Goal: Task Accomplishment & Management: Complete application form

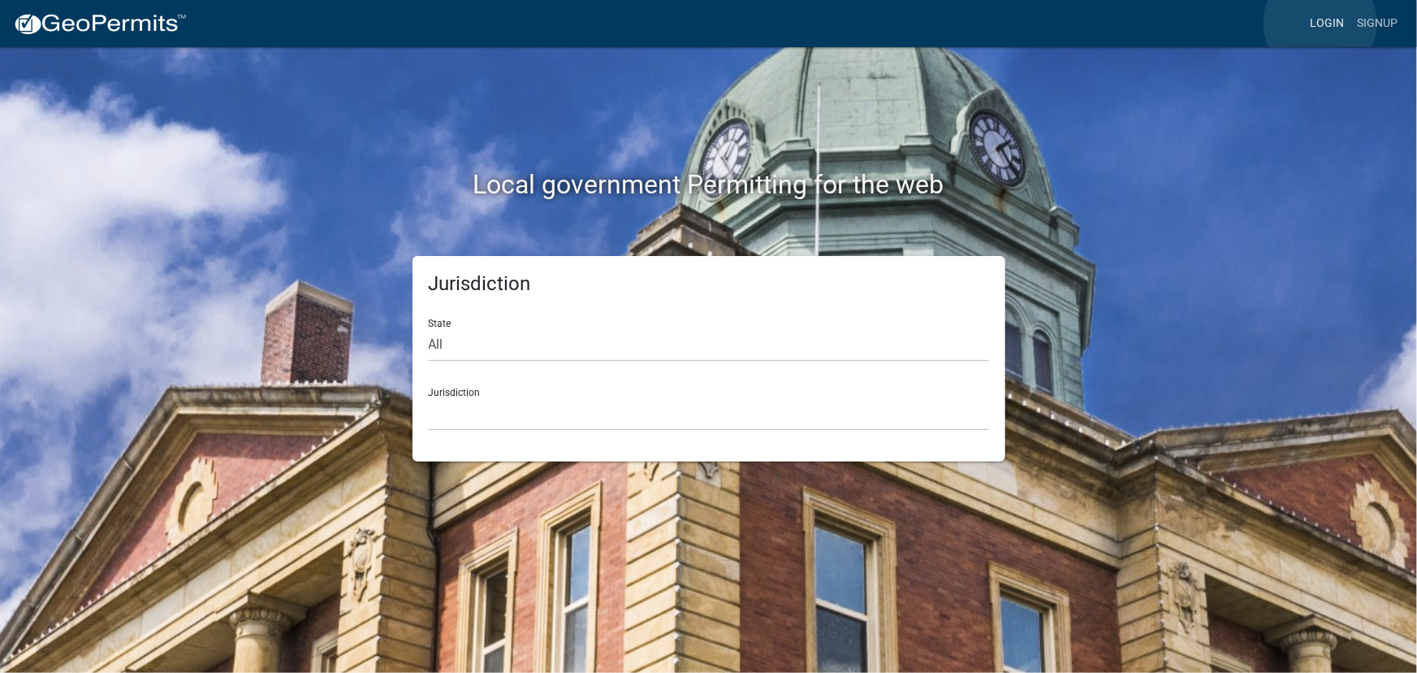
click at [1321, 23] on link "Login" at bounding box center [1327, 23] width 47 height 31
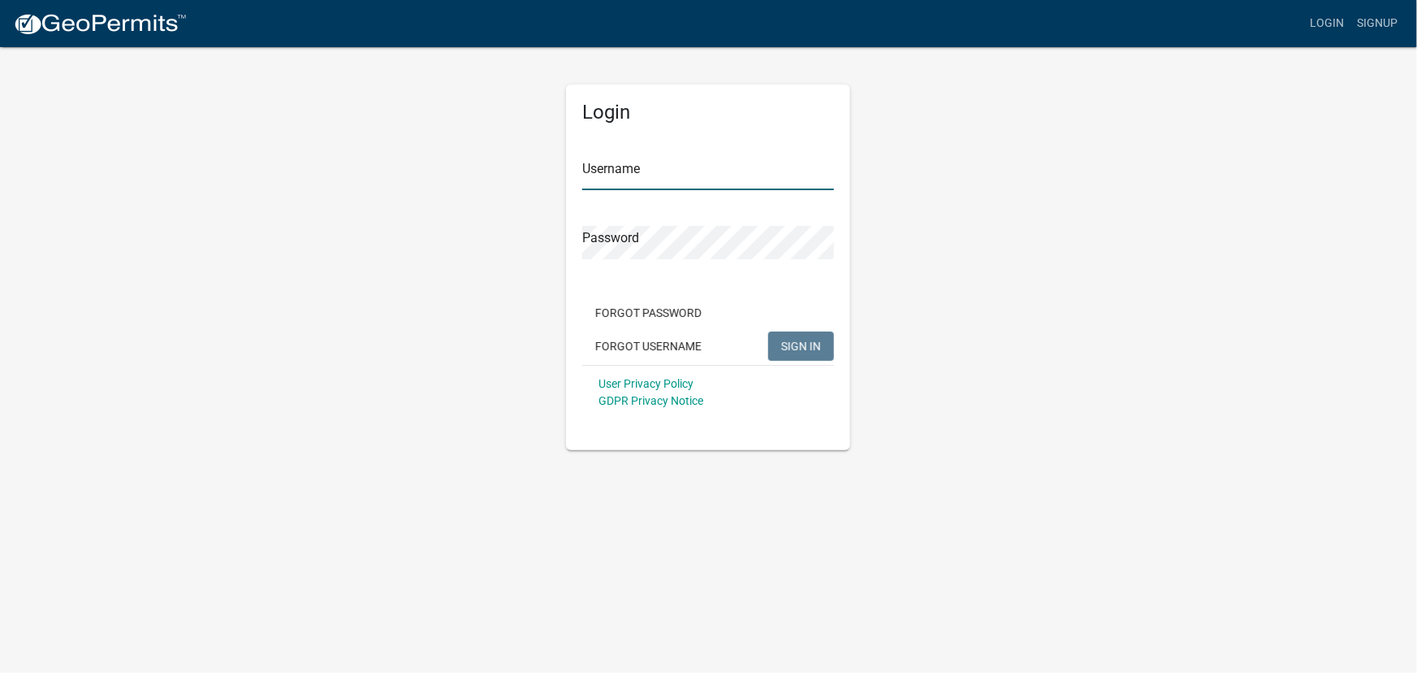
type input "kjhouse"
click at [790, 345] on span "SIGN IN" at bounding box center [801, 345] width 40 height 13
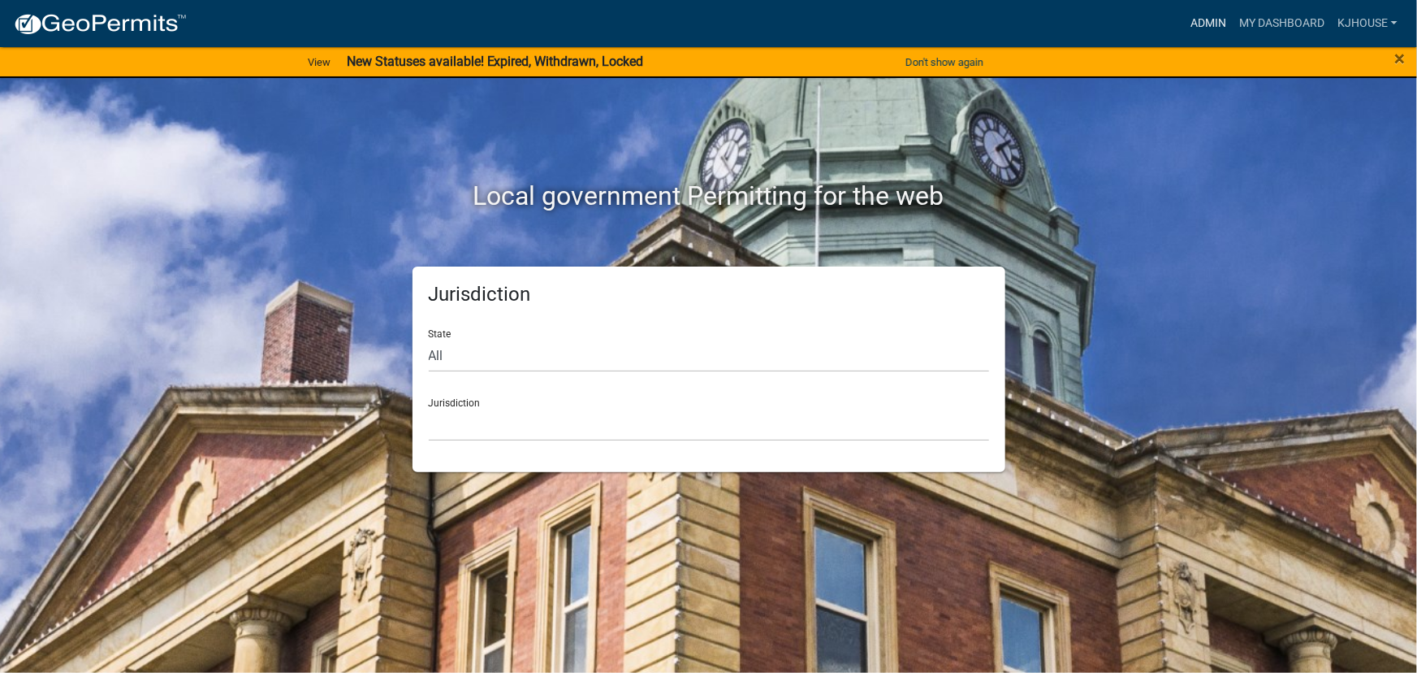
click at [1202, 23] on link "Admin" at bounding box center [1208, 23] width 49 height 31
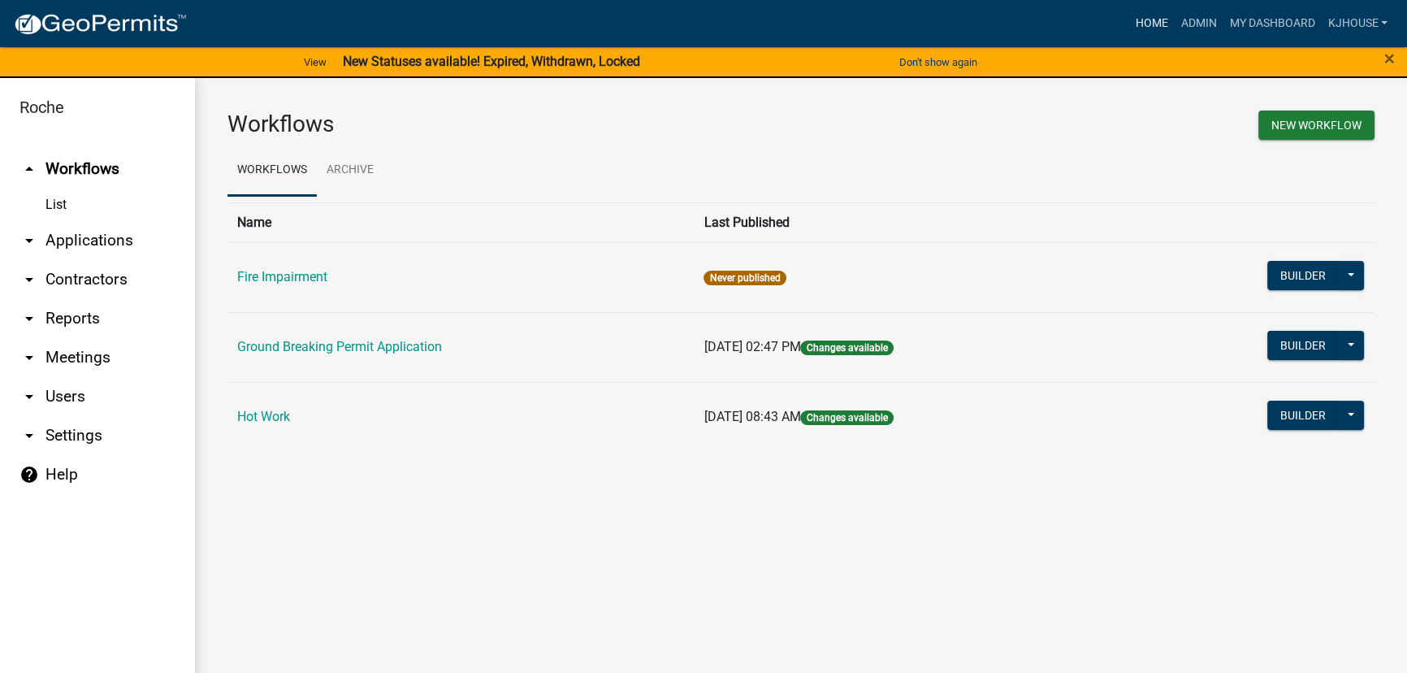
click at [1145, 24] on link "Home" at bounding box center [1150, 23] width 45 height 31
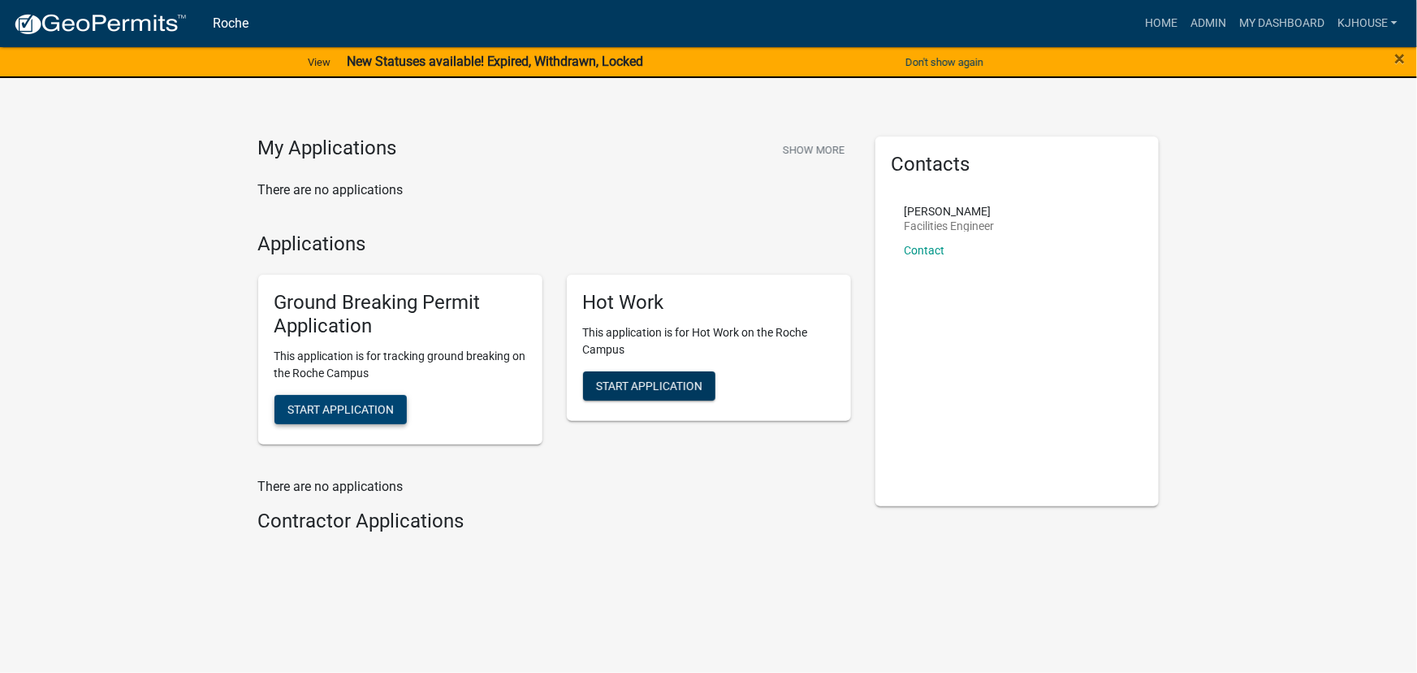
click at [328, 413] on span "Start Application" at bounding box center [341, 408] width 106 height 13
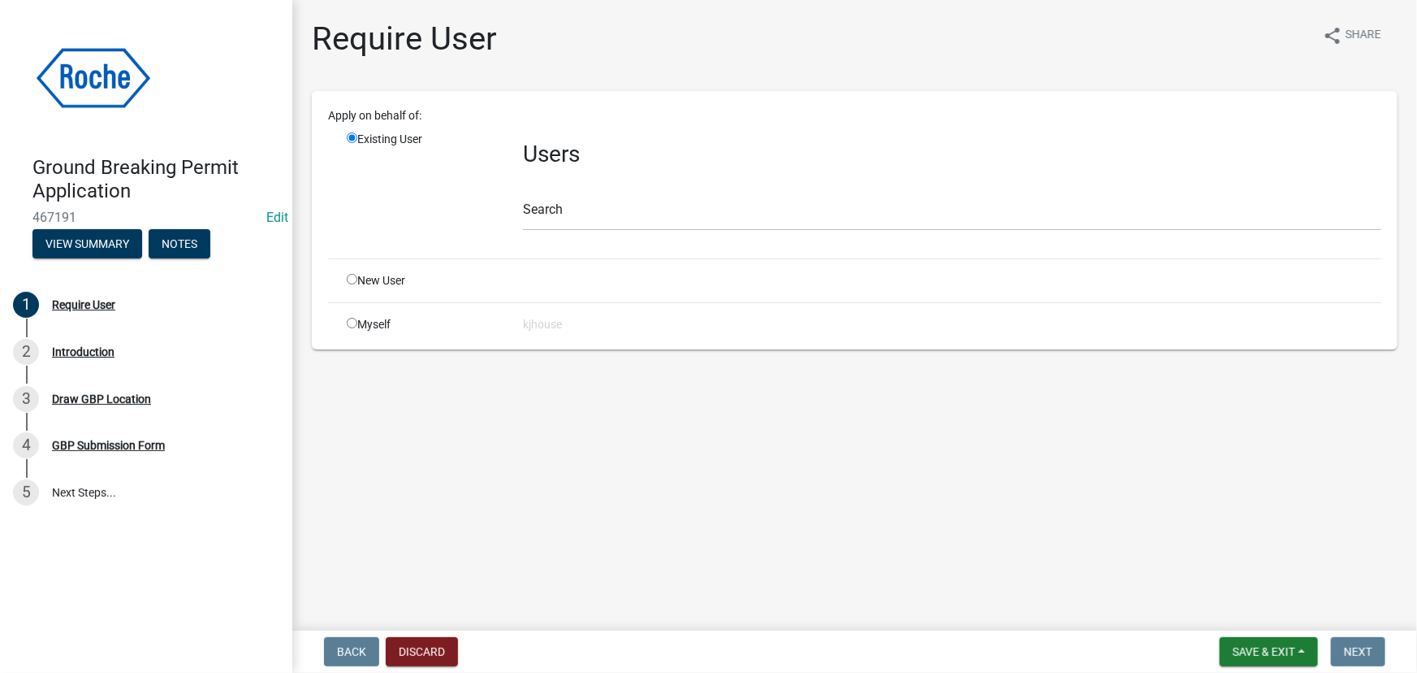
click at [350, 325] on input "radio" at bounding box center [352, 323] width 11 height 11
radio input "true"
radio input "false"
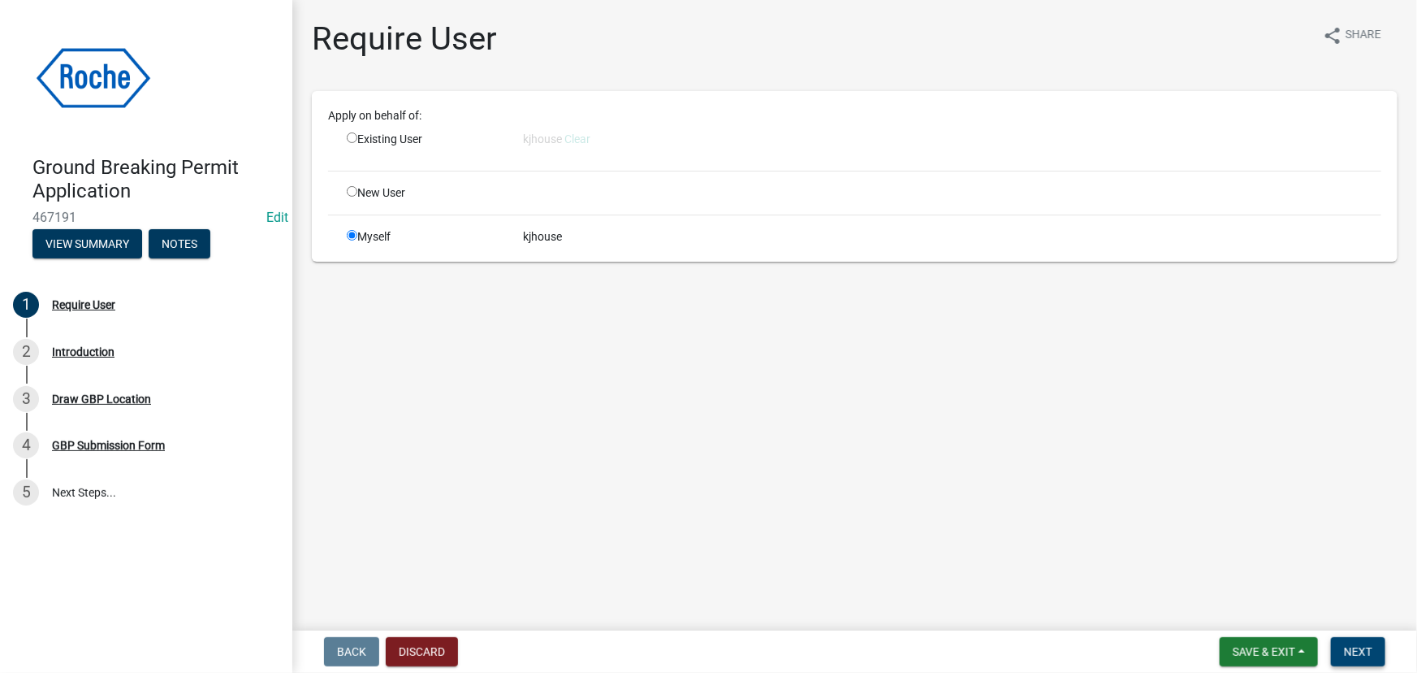
click at [1359, 651] on span "Next" at bounding box center [1358, 651] width 28 height 13
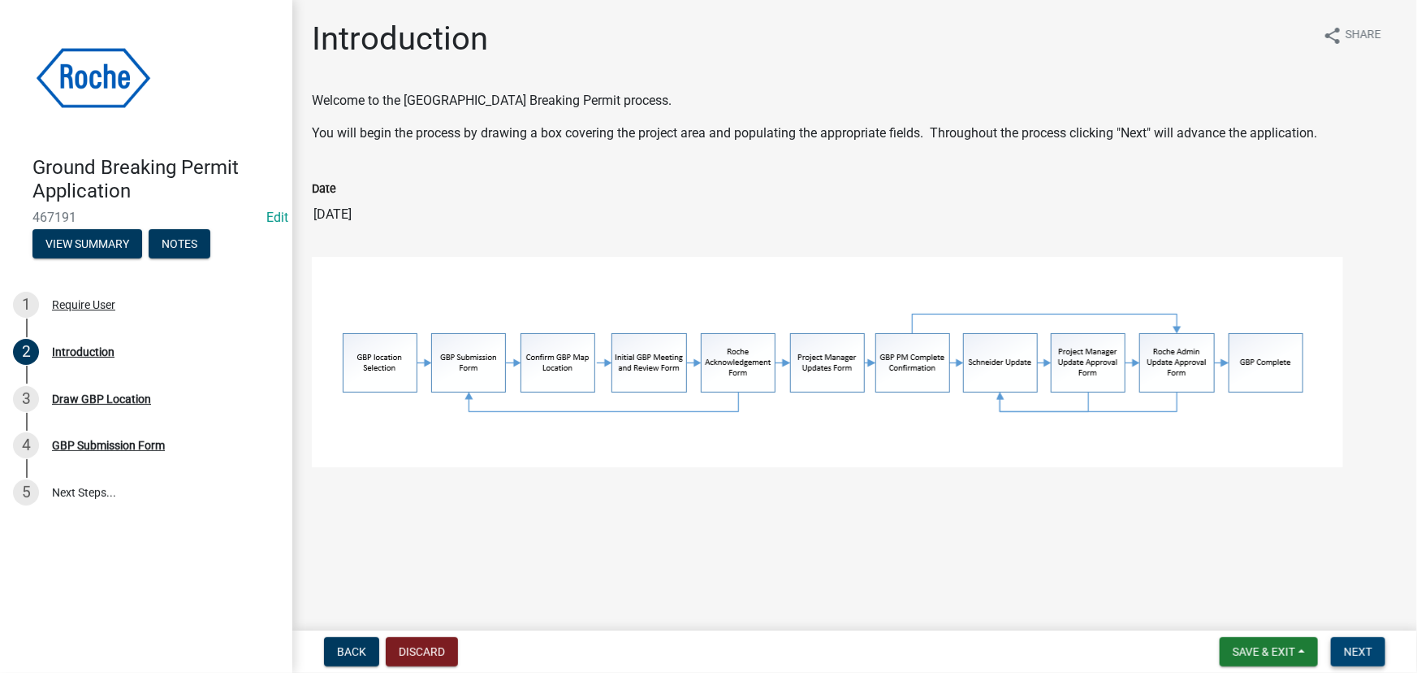
click at [1365, 658] on span "Next" at bounding box center [1358, 651] width 28 height 13
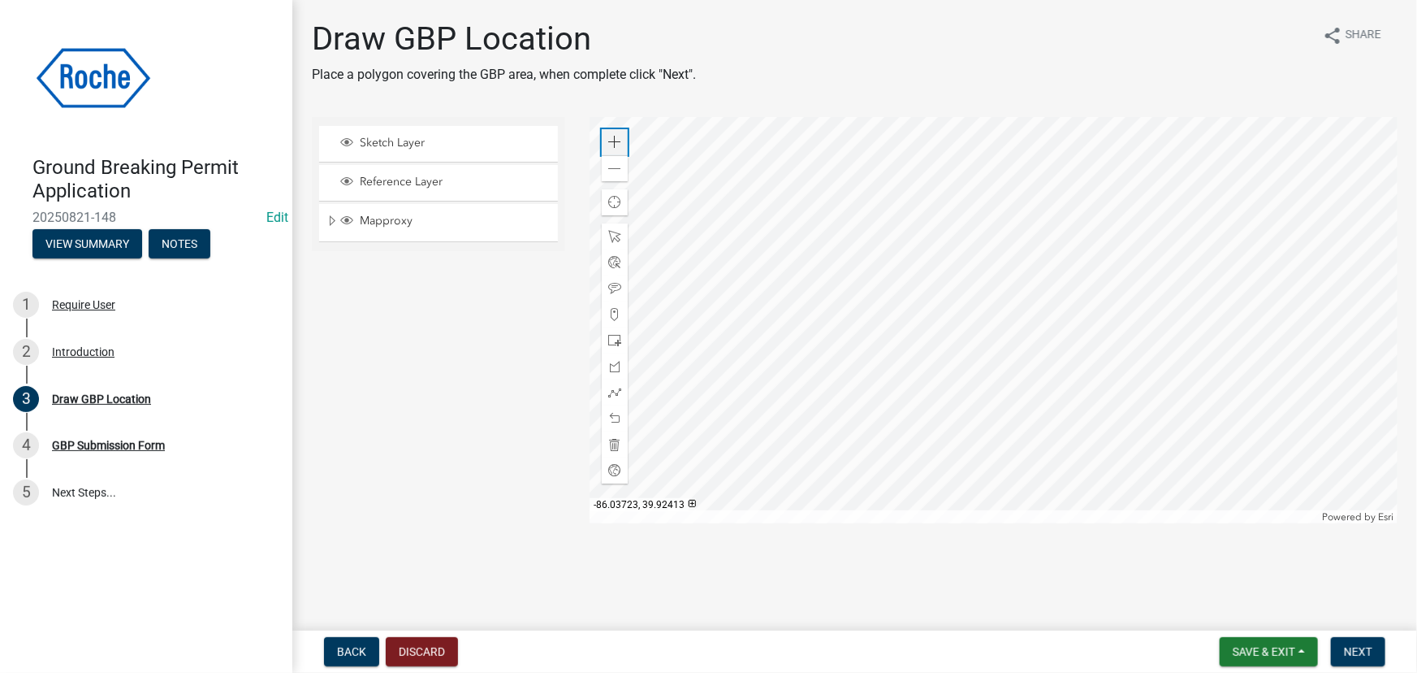
click at [611, 138] on span at bounding box center [614, 142] width 13 height 13
click at [615, 143] on span at bounding box center [614, 142] width 13 height 13
click at [934, 307] on div at bounding box center [994, 320] width 808 height 406
click at [609, 139] on span at bounding box center [614, 142] width 13 height 13
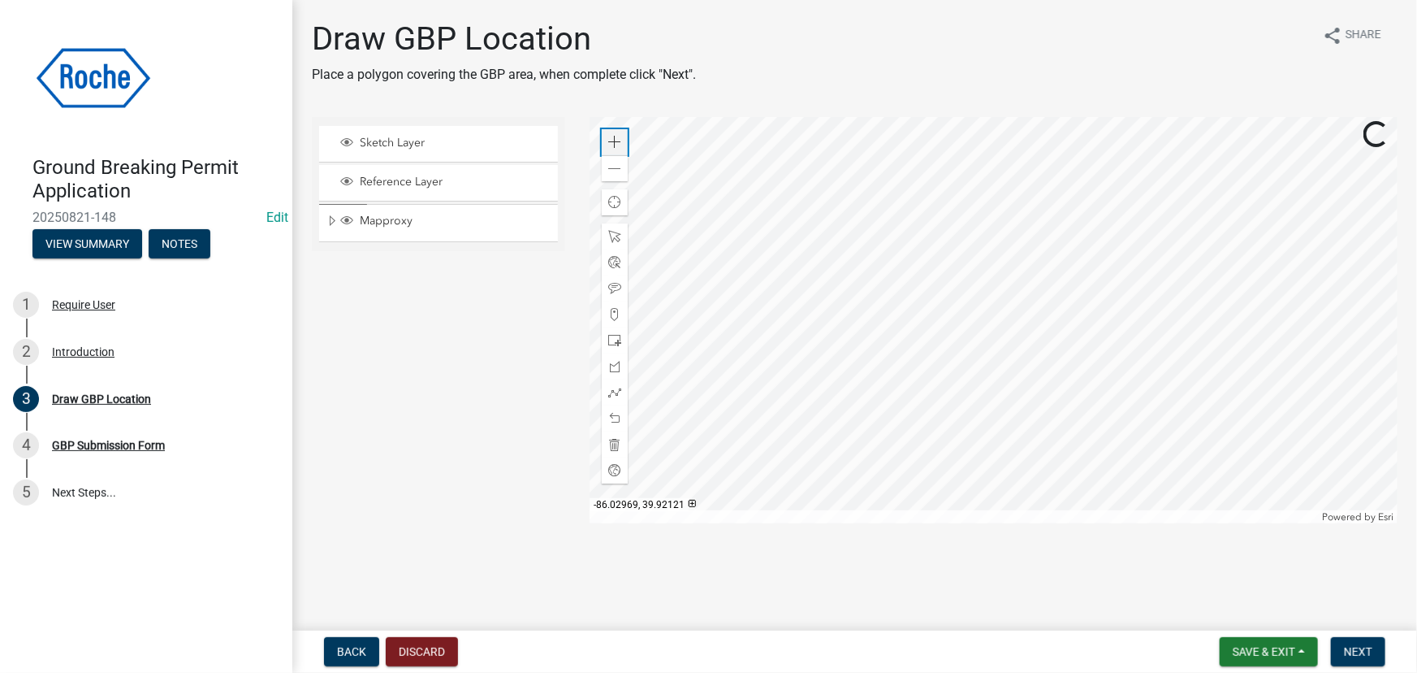
click at [610, 139] on span at bounding box center [614, 142] width 13 height 13
click at [1070, 330] on div at bounding box center [994, 320] width 808 height 406
click at [969, 301] on div at bounding box center [994, 320] width 808 height 406
click at [614, 366] on span at bounding box center [614, 366] width 13 height 13
click at [809, 236] on div at bounding box center [994, 320] width 808 height 406
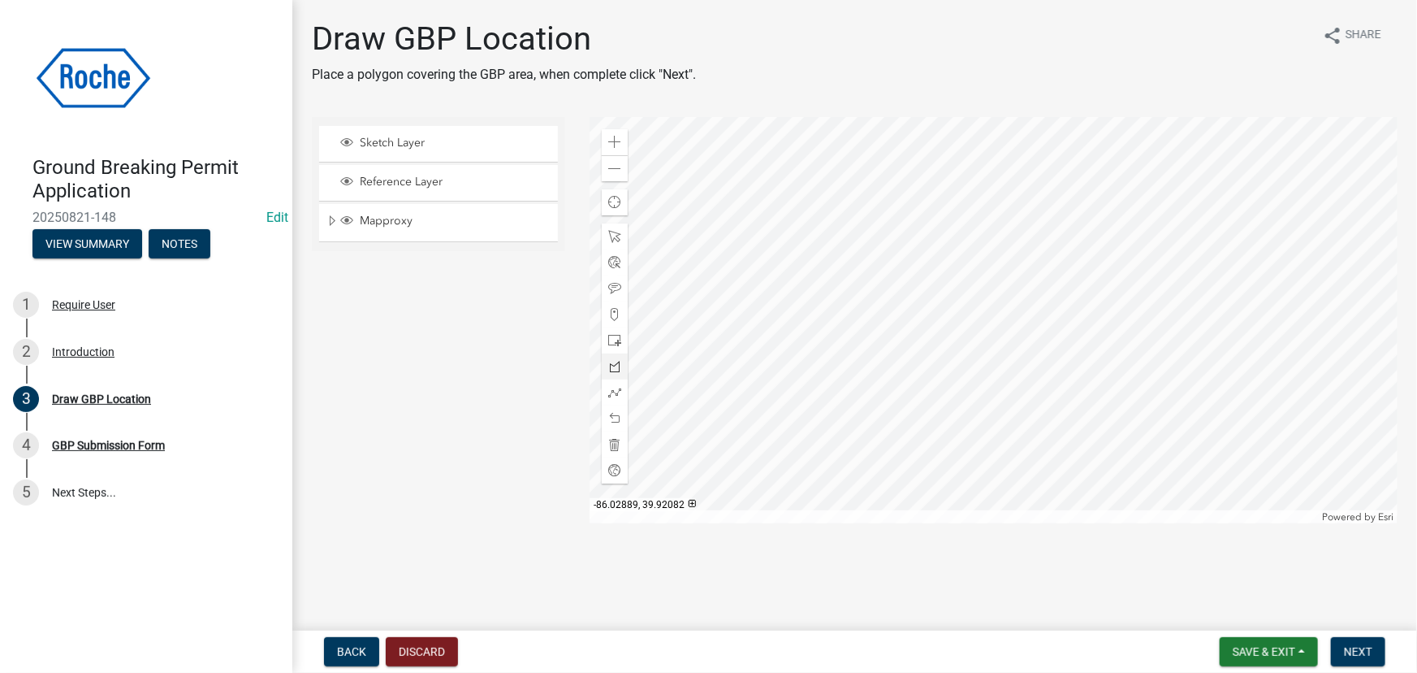
click at [888, 233] on div at bounding box center [994, 320] width 808 height 406
click at [888, 301] on div at bounding box center [994, 320] width 808 height 406
click at [804, 303] on div at bounding box center [994, 320] width 808 height 406
click at [806, 234] on div at bounding box center [994, 320] width 808 height 406
click at [1356, 652] on span "Next" at bounding box center [1358, 651] width 28 height 13
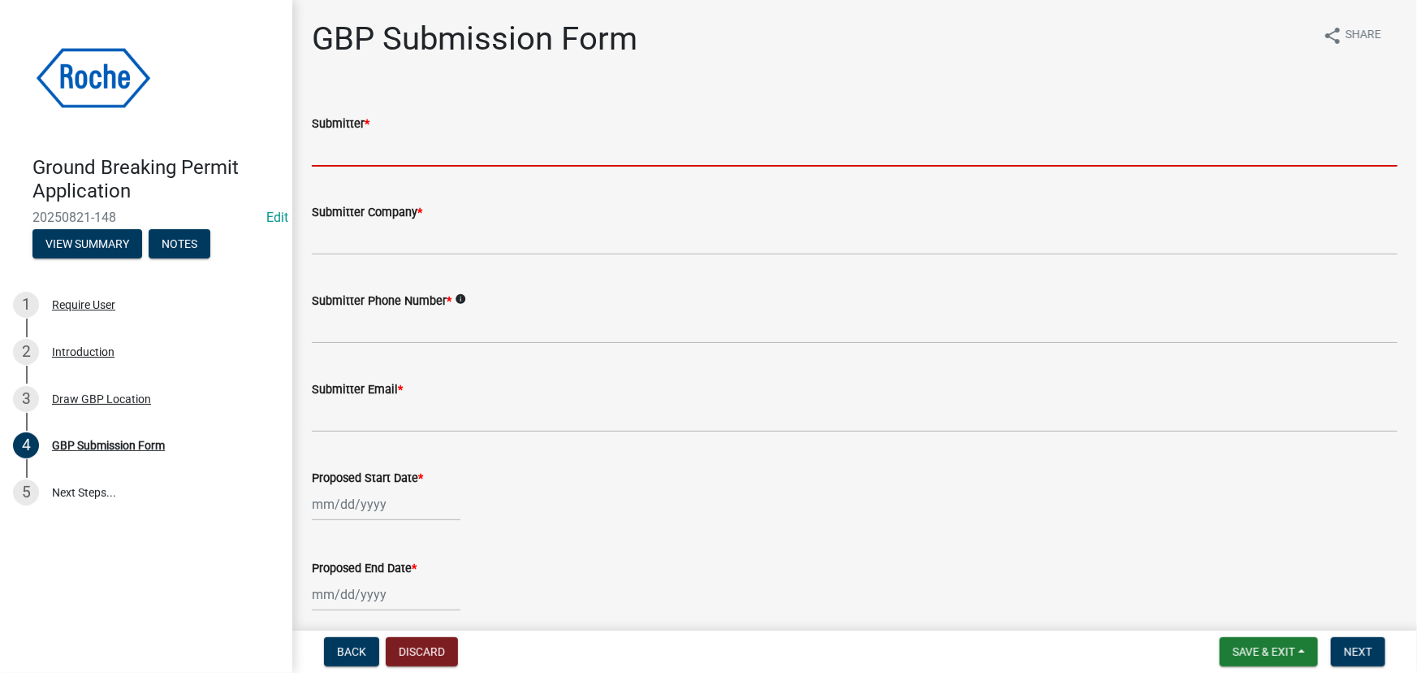
click at [348, 152] on input "Submitter *" at bounding box center [855, 149] width 1086 height 33
type input "[PERSON_NAME] House"
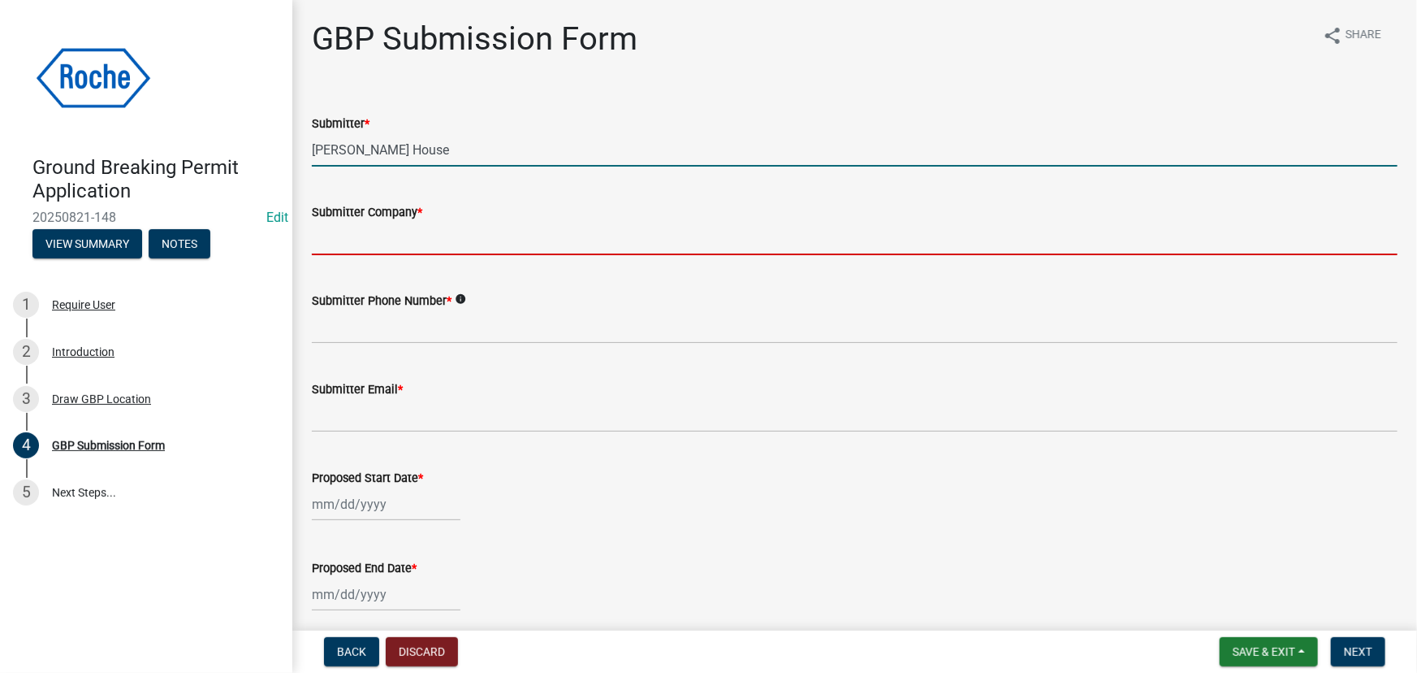
type input "Roche Diagnostics"
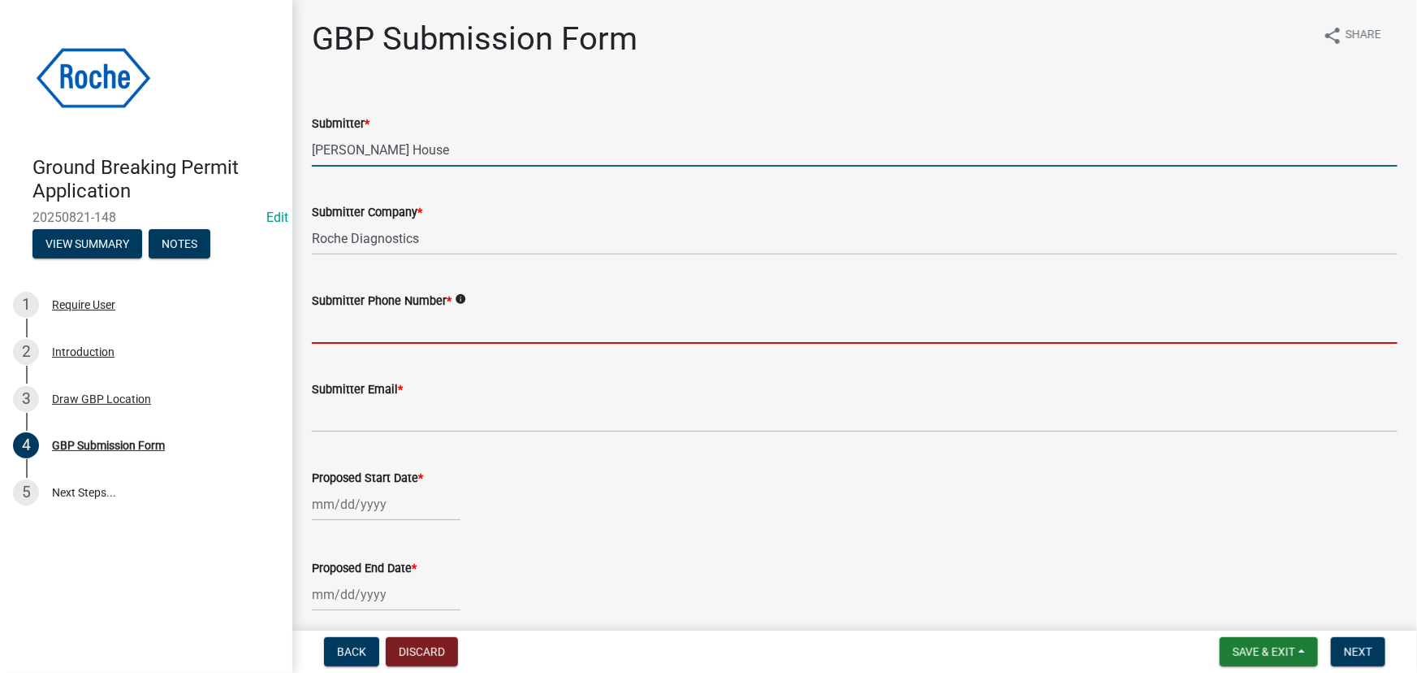
type input "7657221198"
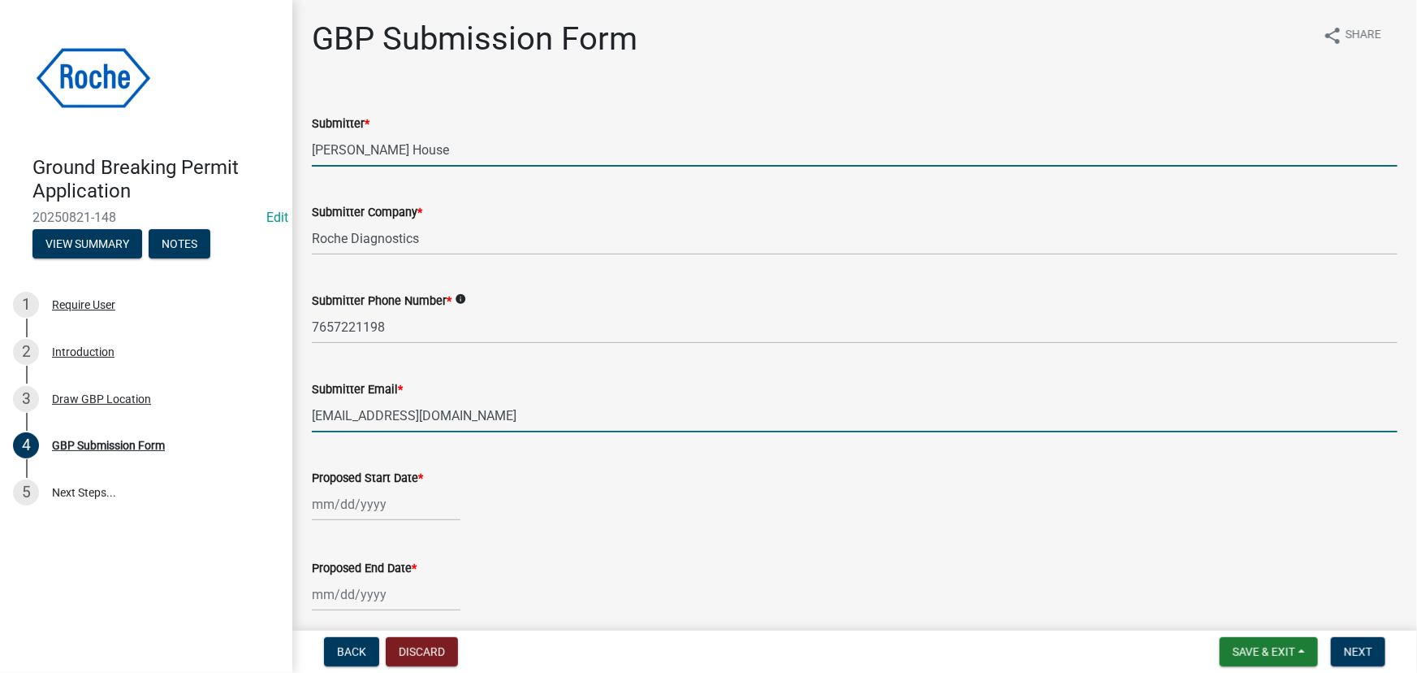
click at [439, 415] on input "[EMAIL_ADDRESS][DOMAIN_NAME]" at bounding box center [855, 415] width 1086 height 33
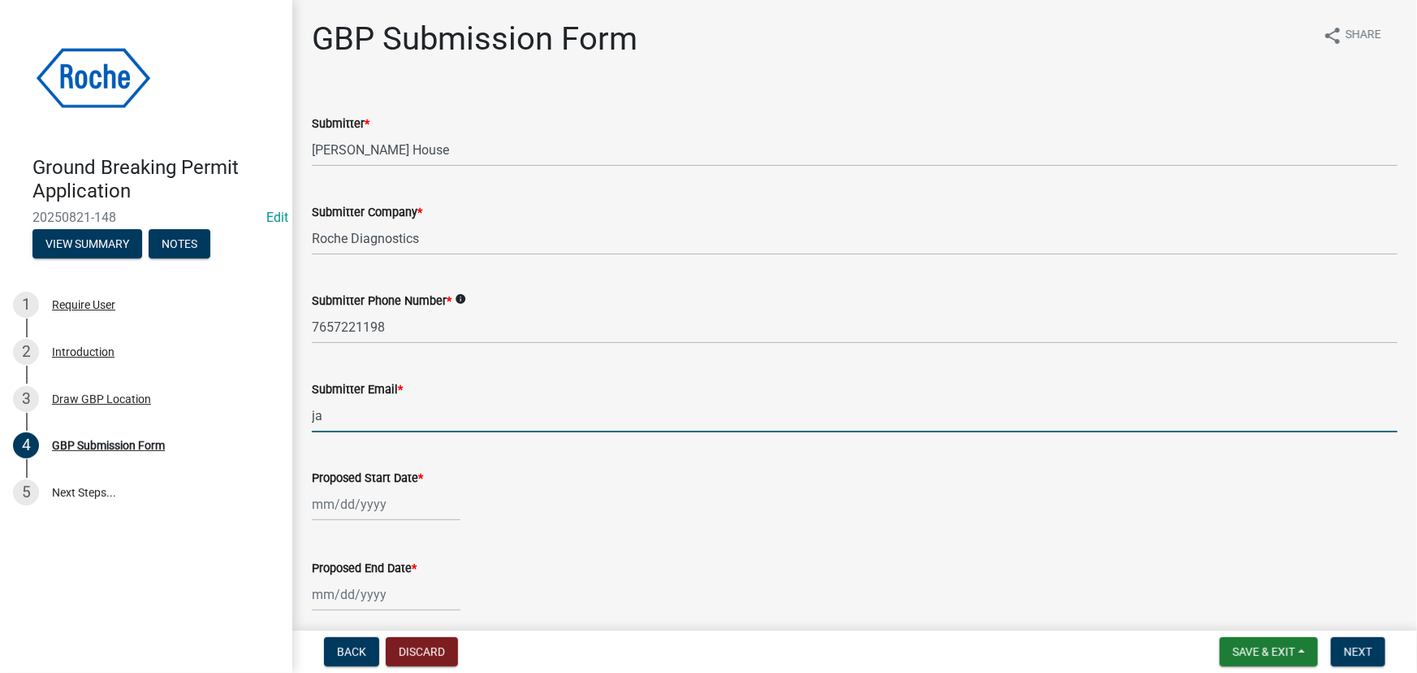
type input "j"
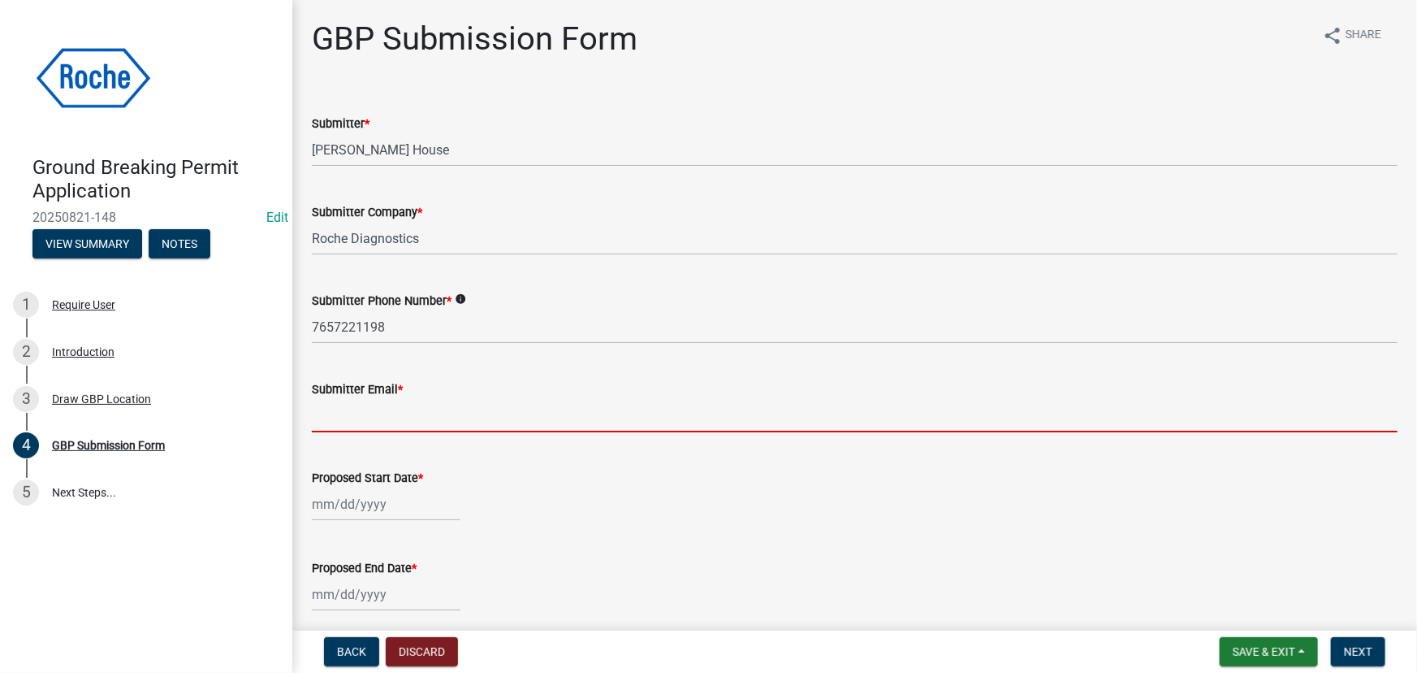
type input "J"
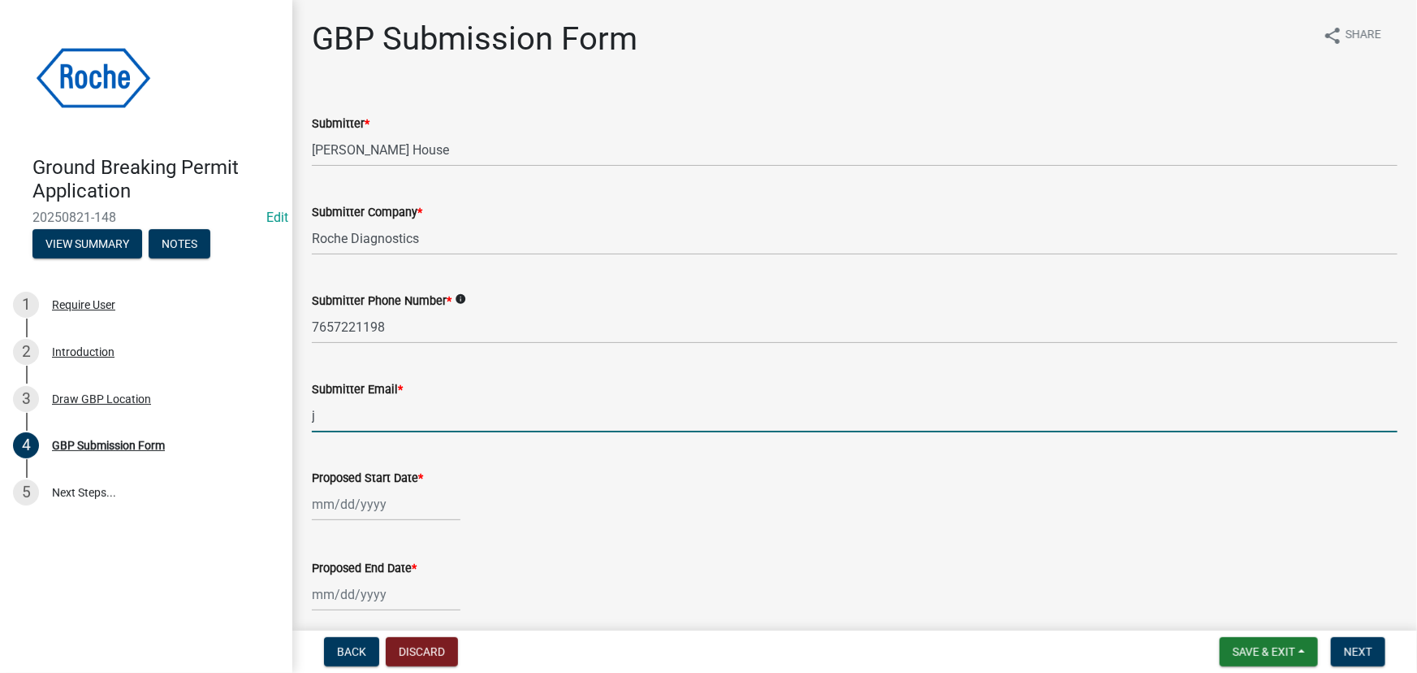
type input "[PERSON_NAME][DOMAIN_NAME][EMAIL_ADDRESS][PERSON_NAME][DOMAIN_NAME]"
select select "8"
select select "2025"
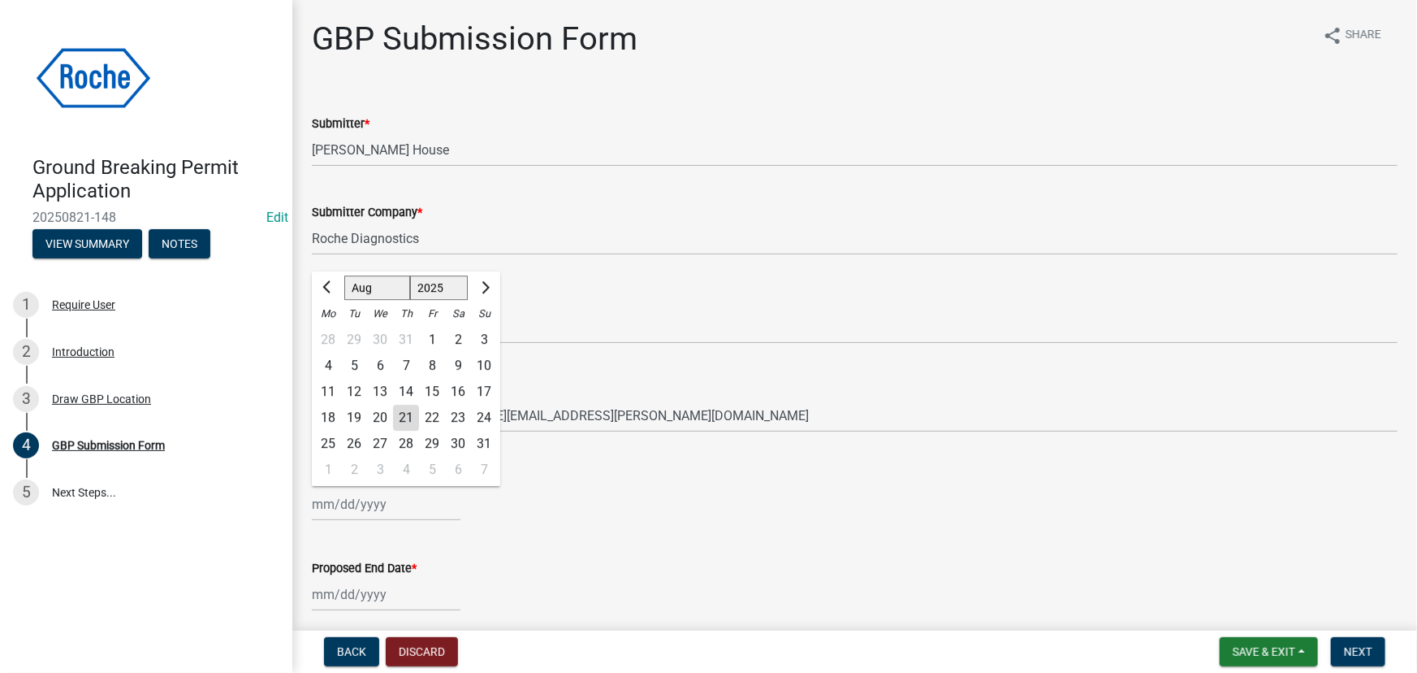
click at [325, 500] on div "[PERSON_NAME] Feb Mar Apr [PERSON_NAME][DATE] Oct Nov [DATE] 1526 1527 1528 152…" at bounding box center [386, 503] width 149 height 33
click at [357, 440] on div "26" at bounding box center [354, 444] width 26 height 26
type input "[DATE]"
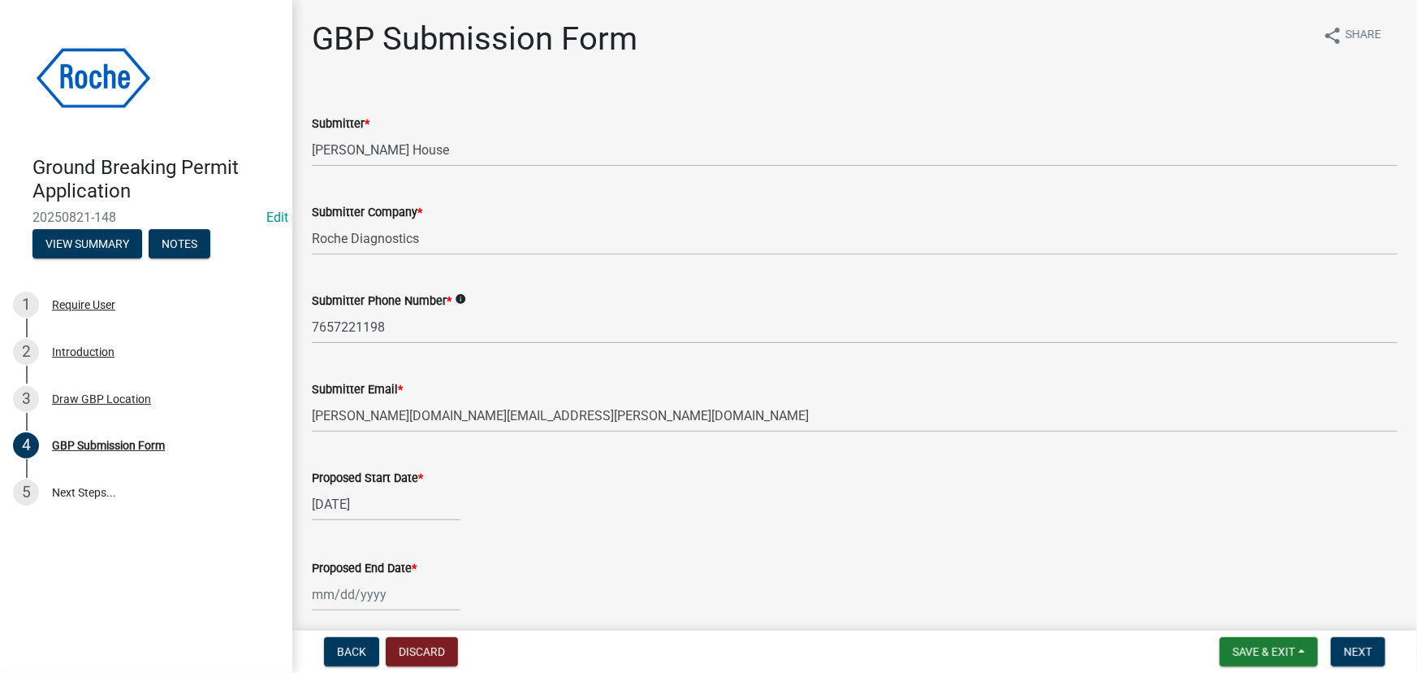
click at [373, 595] on div at bounding box center [386, 594] width 149 height 33
select select "8"
select select "2025"
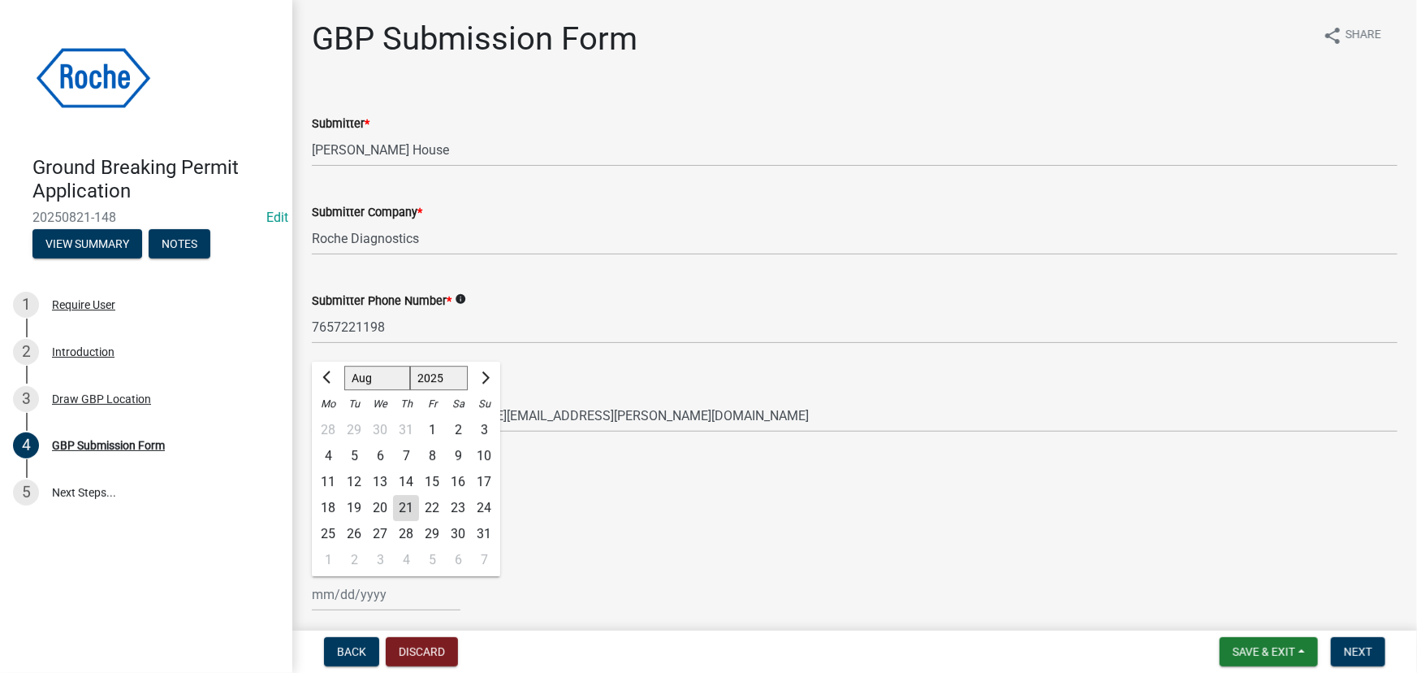
click at [431, 534] on div "29" at bounding box center [432, 534] width 26 height 26
type input "[DATE]"
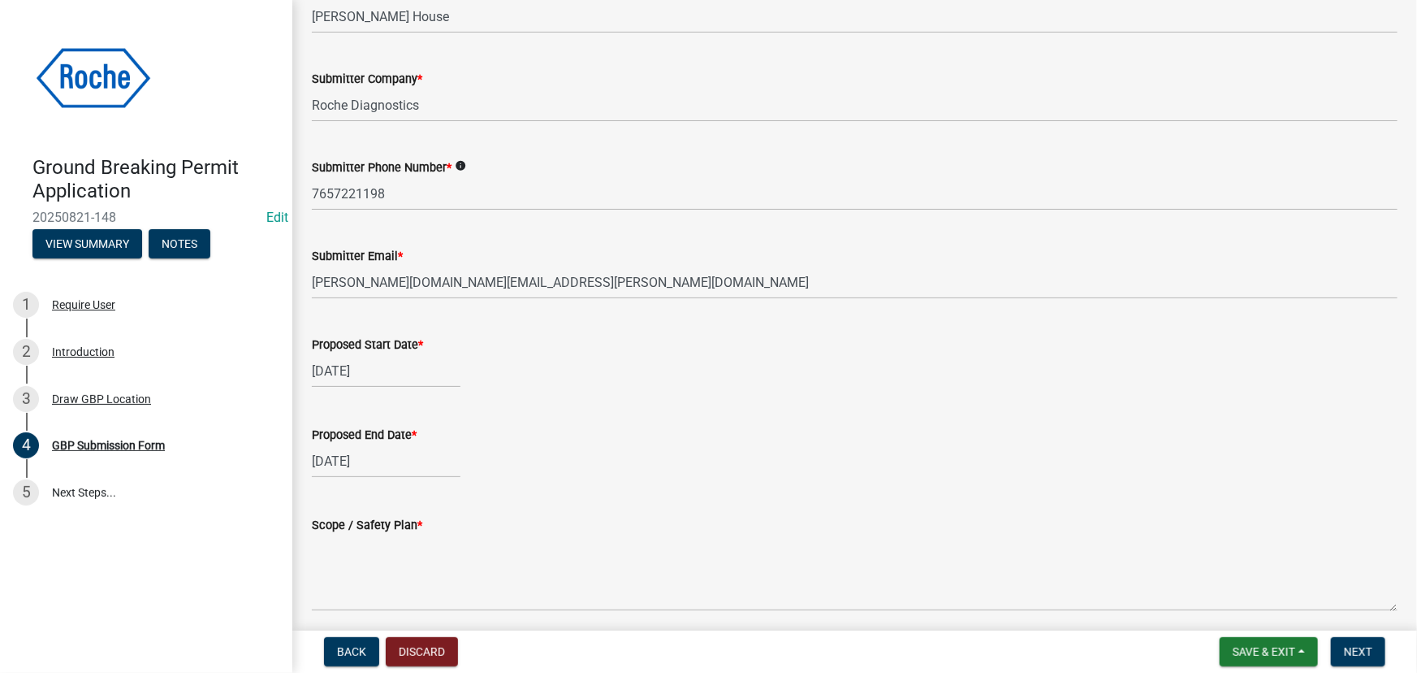
scroll to position [295, 0]
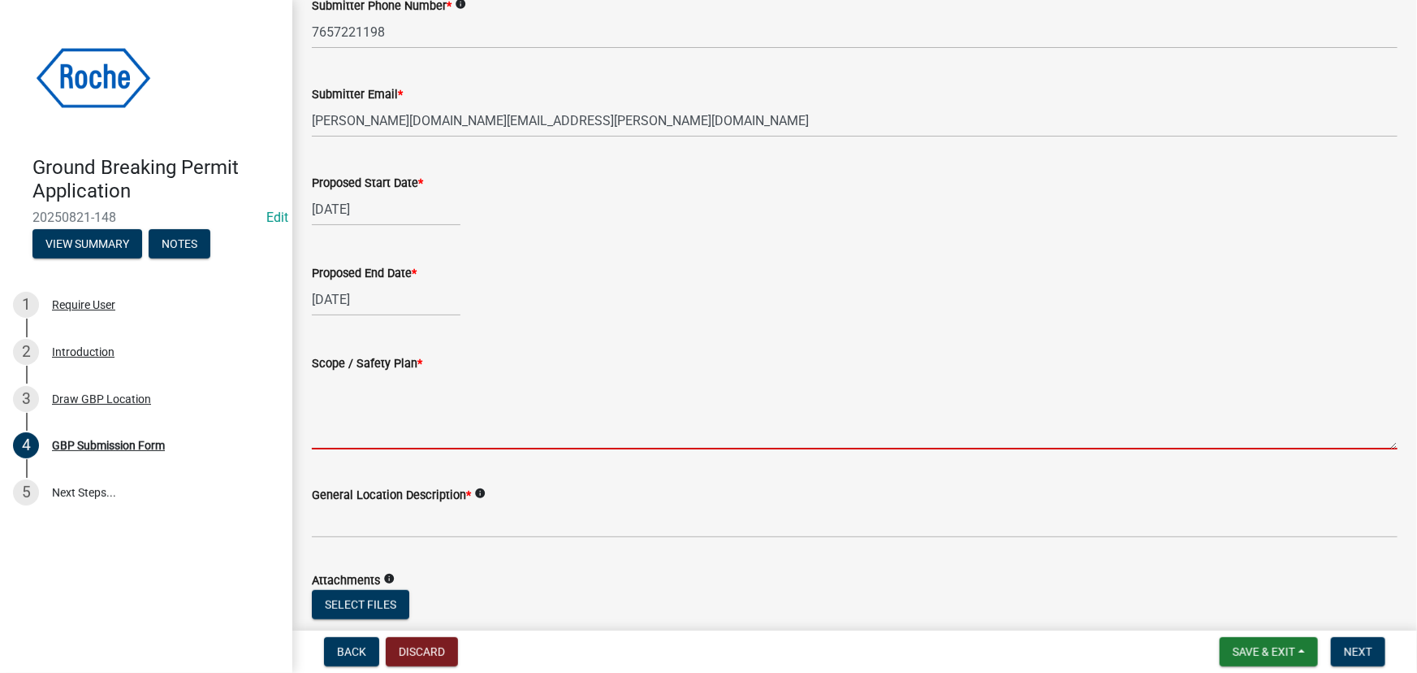
click at [321, 429] on textarea "Scope / Safety Plan *" at bounding box center [855, 411] width 1086 height 76
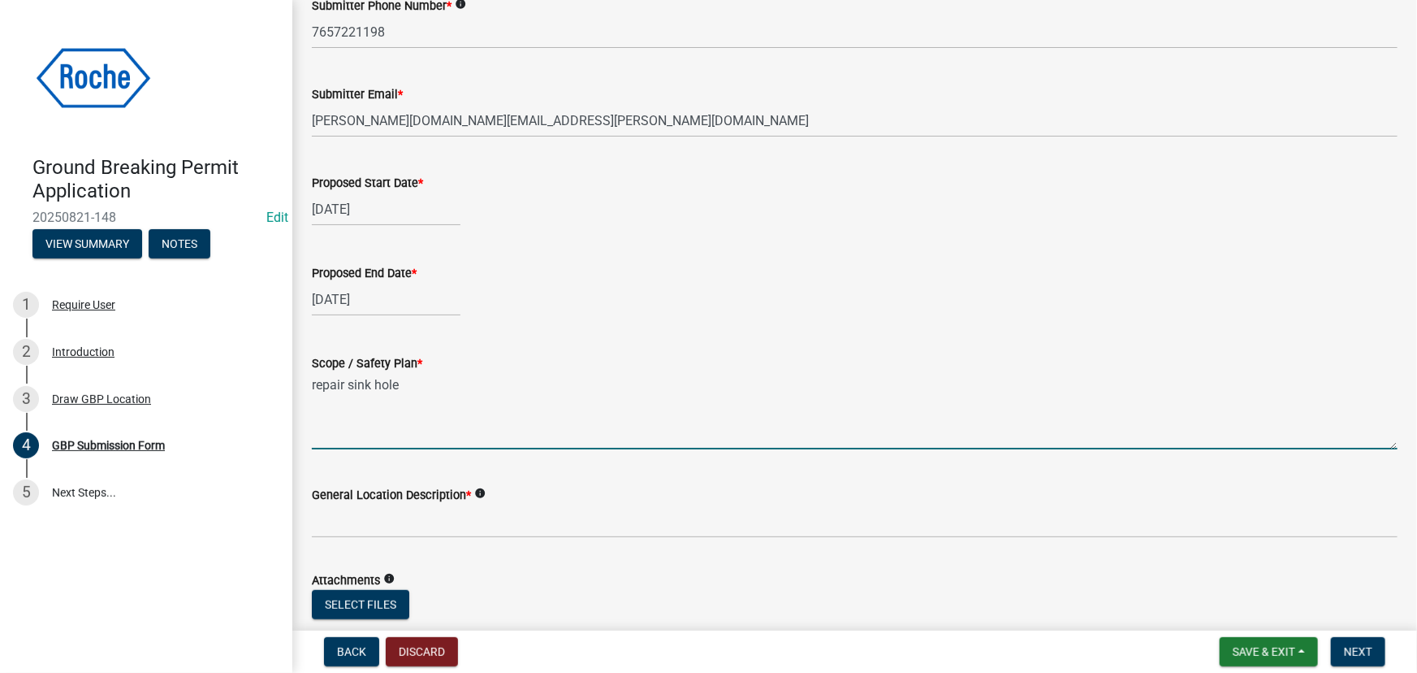
type textarea "repair sink hole"
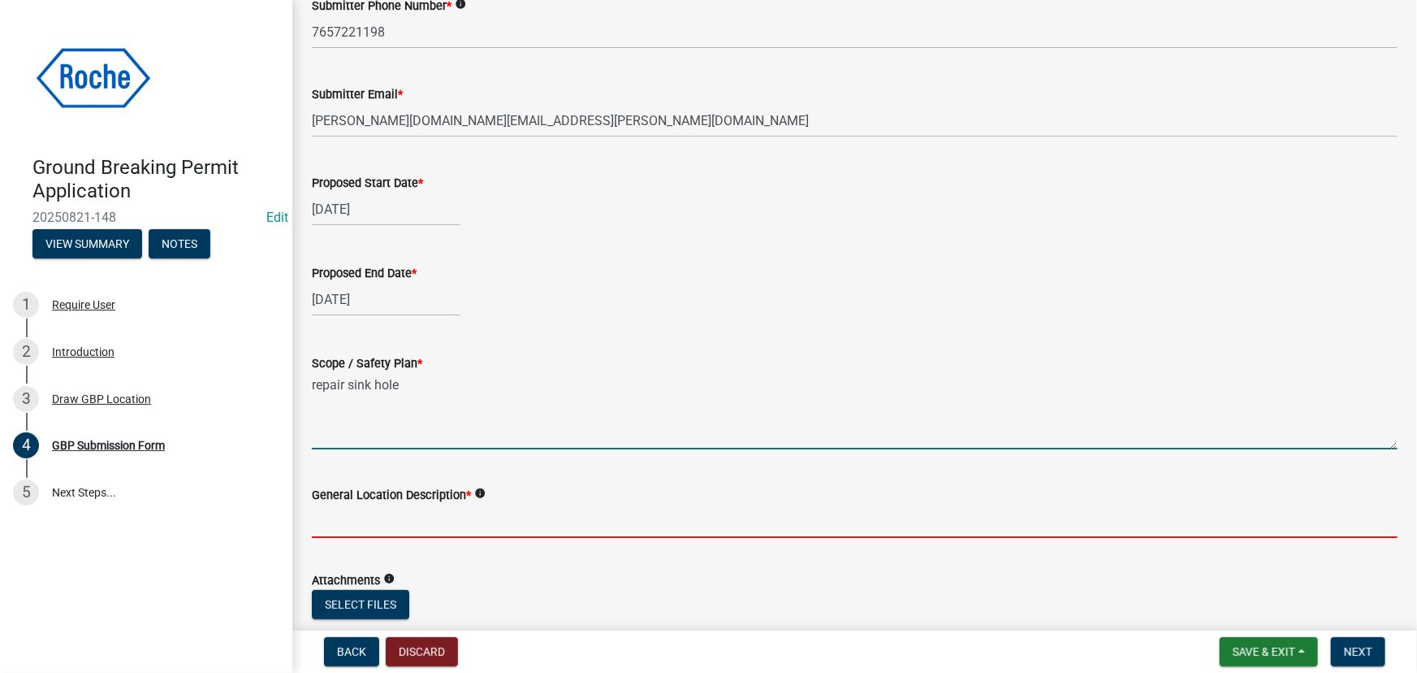
click at [331, 519] on input "General Location Description *" at bounding box center [855, 520] width 1086 height 33
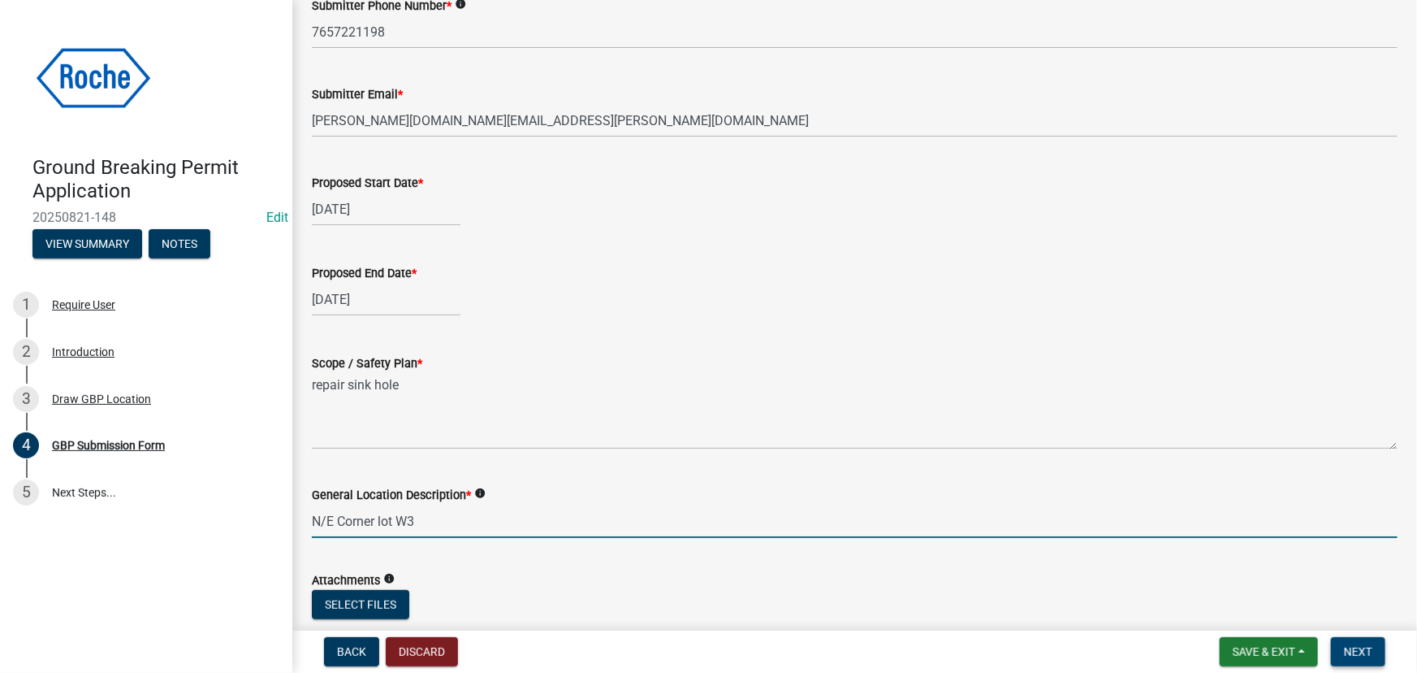
type input "N/E Corner lot W3"
click at [1356, 648] on span "Next" at bounding box center [1358, 651] width 28 height 13
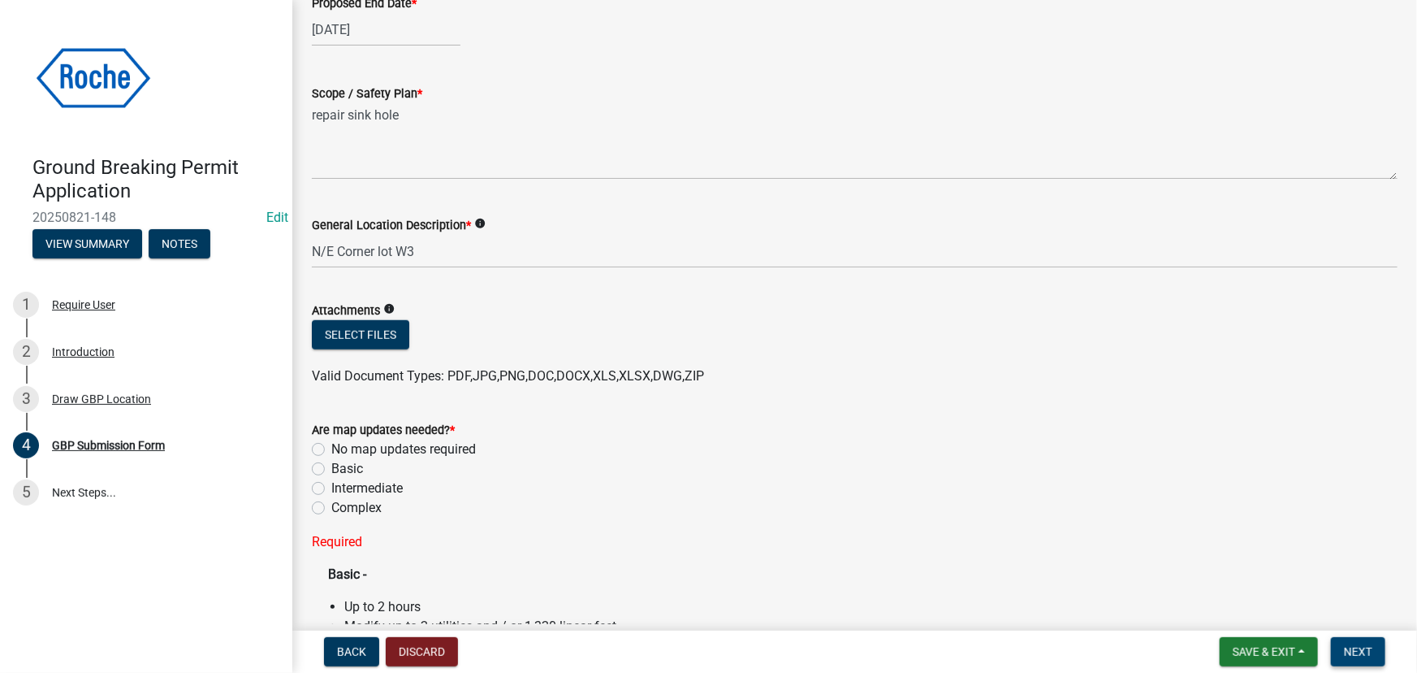
scroll to position [591, 0]
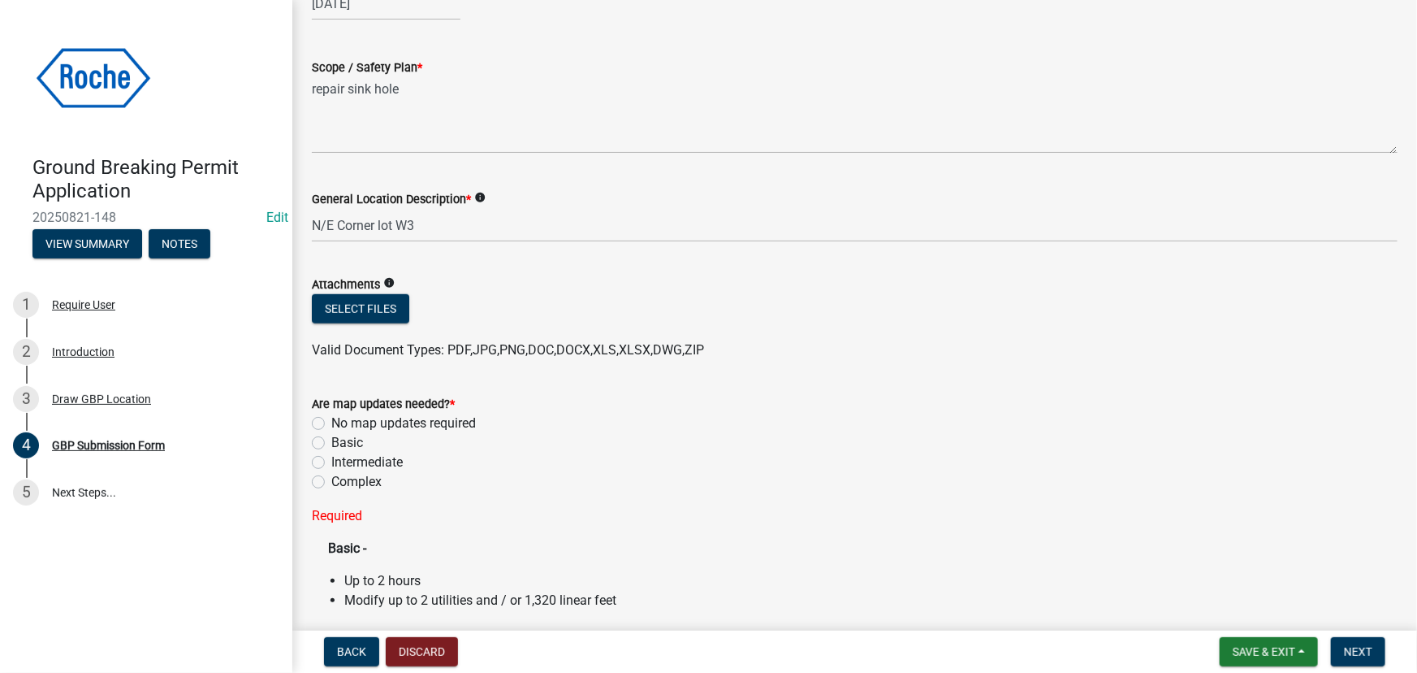
click at [331, 422] on label "No map updates required" at bounding box center [403, 422] width 145 height 19
click at [331, 422] on input "No map updates required" at bounding box center [336, 418] width 11 height 11
radio input "true"
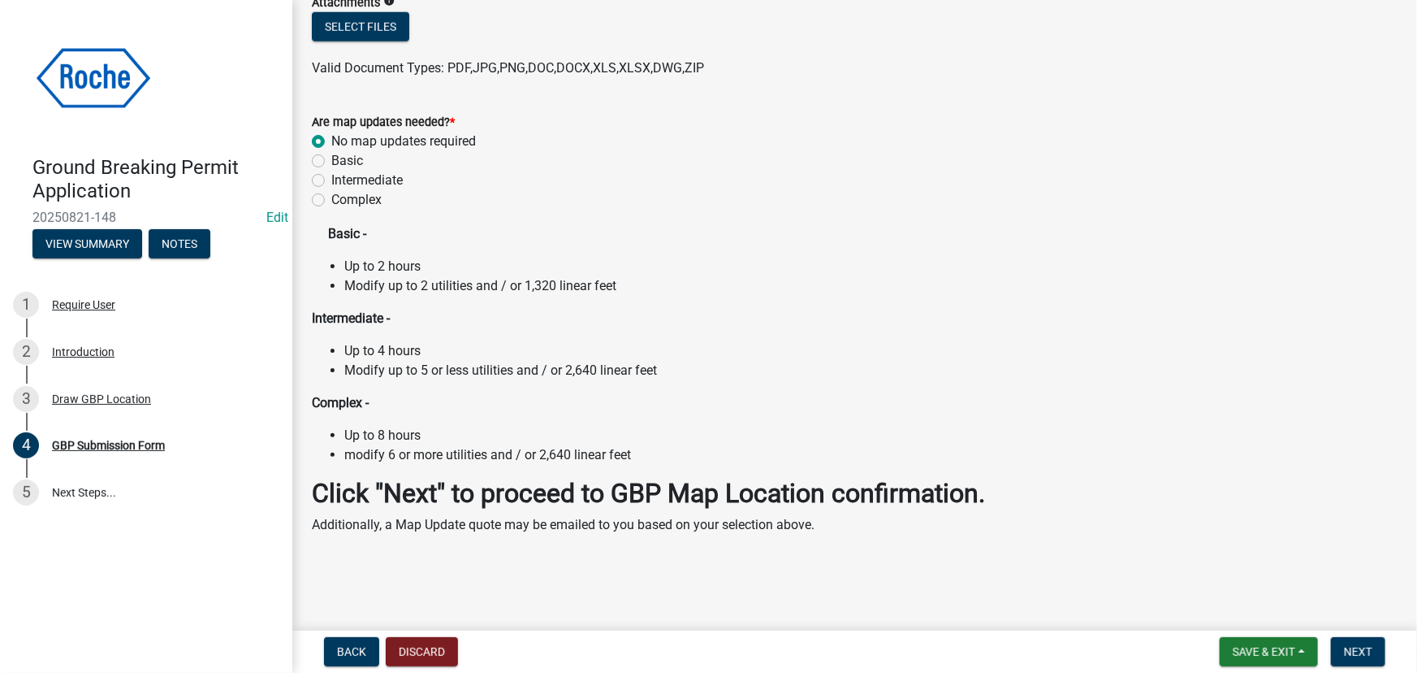
scroll to position [872, 0]
click at [1360, 650] on span "Next" at bounding box center [1358, 651] width 28 height 13
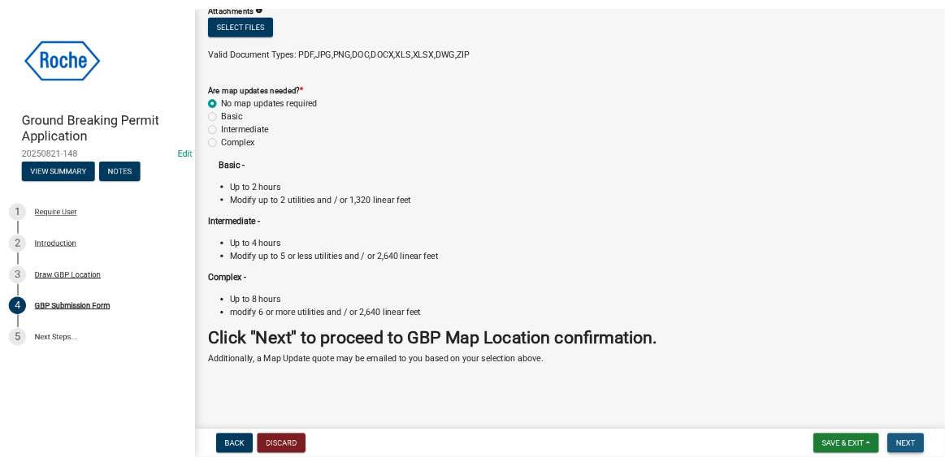
scroll to position [0, 0]
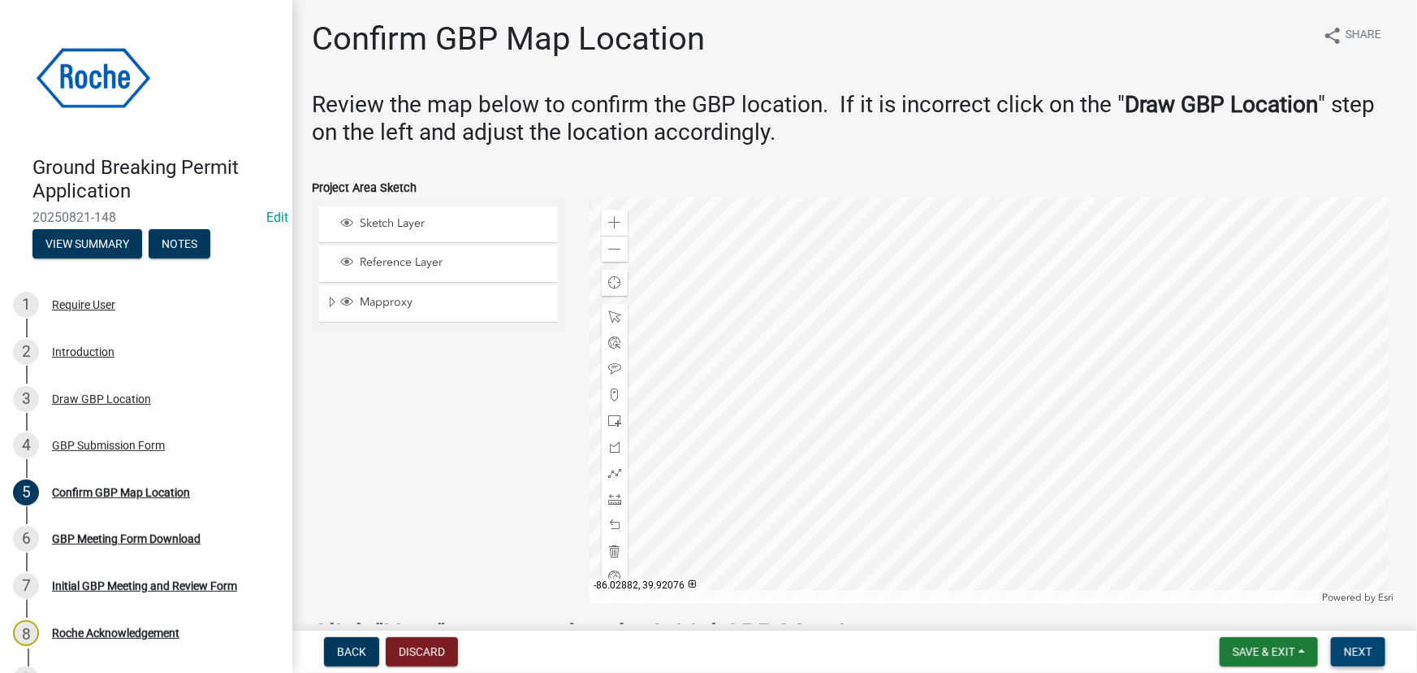
click at [1358, 648] on span "Next" at bounding box center [1358, 651] width 28 height 13
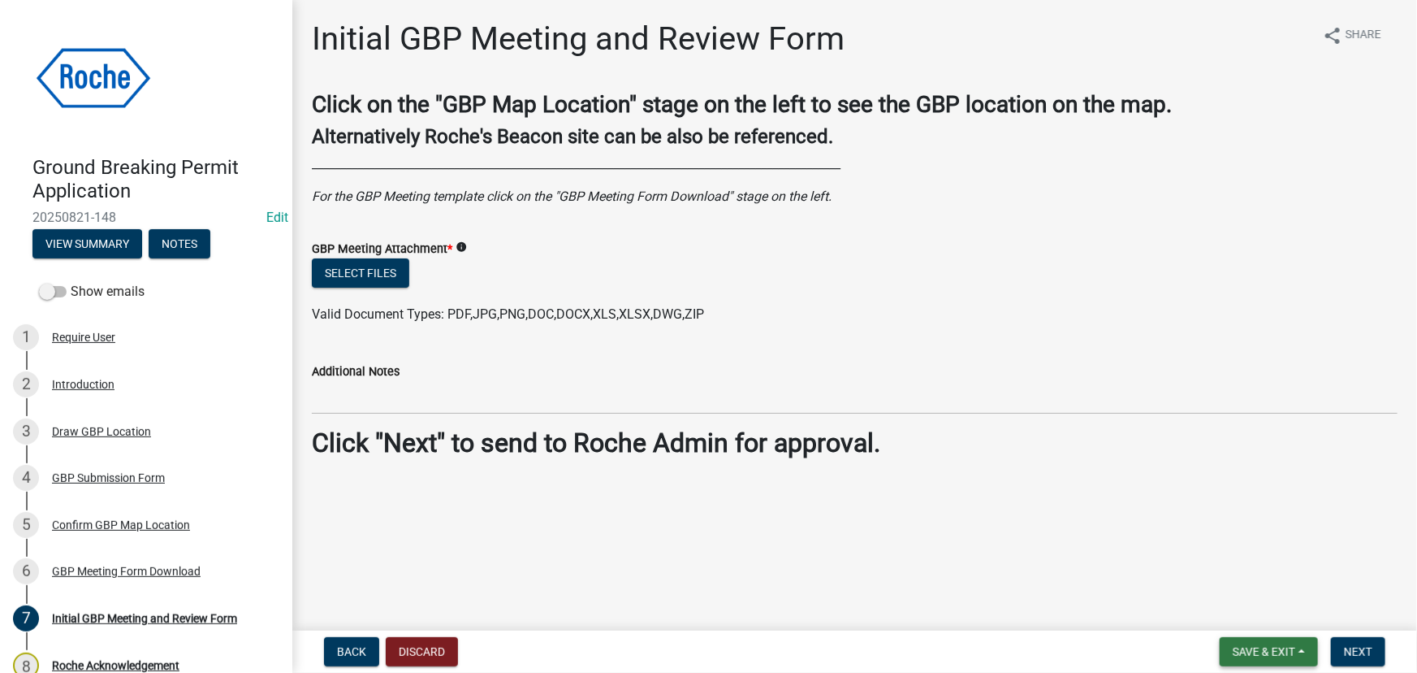
click at [1272, 645] on span "Save & Exit" at bounding box center [1264, 651] width 63 height 13
click at [1238, 613] on button "Save & Exit" at bounding box center [1253, 609] width 130 height 39
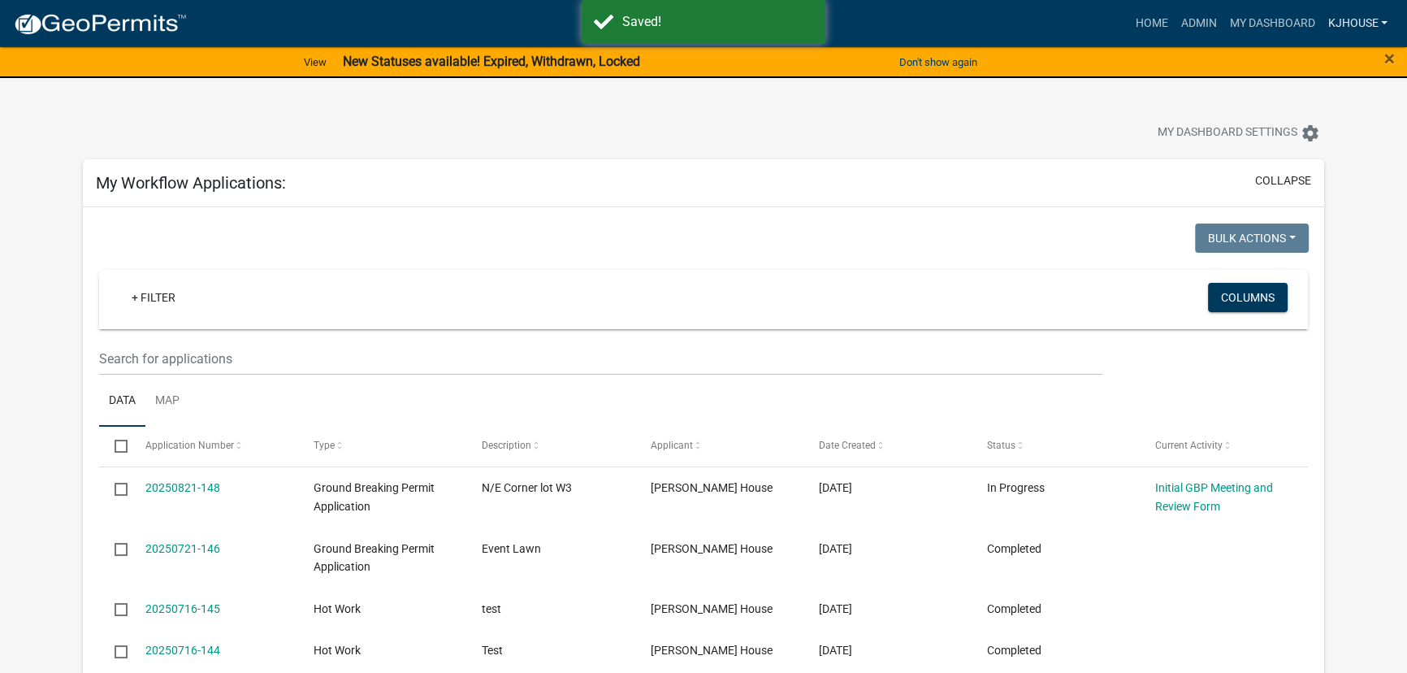
click at [1362, 24] on link "kjhouse" at bounding box center [1357, 23] width 73 height 31
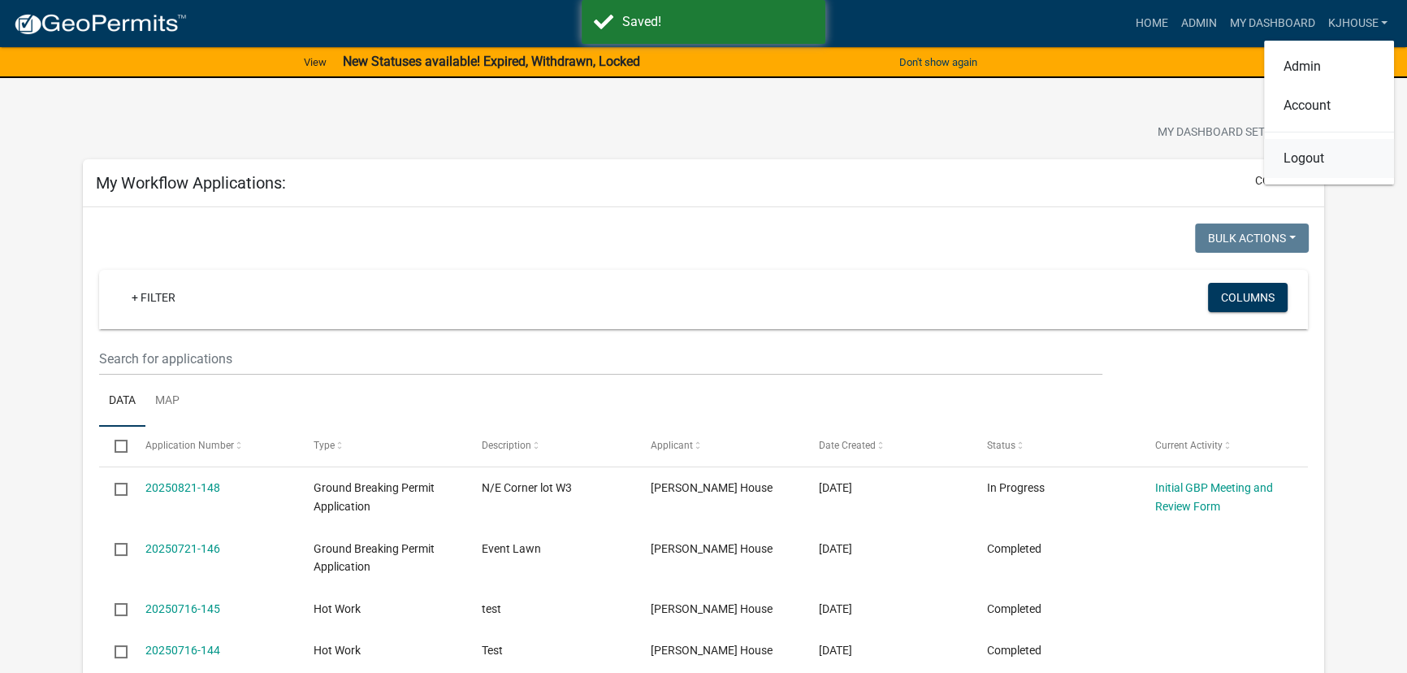
click at [1300, 159] on link "Logout" at bounding box center [1329, 158] width 130 height 39
